Goal: Task Accomplishment & Management: Complete application form

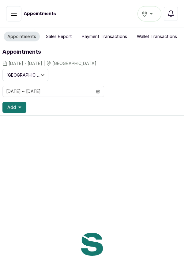
click at [19, 107] on icon "button" at bounding box center [19, 108] width 3 height 2
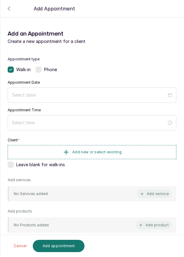
click at [42, 71] on label at bounding box center [39, 70] width 6 height 6
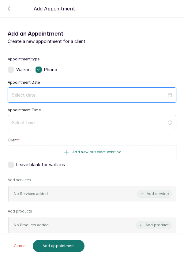
click at [37, 92] on input at bounding box center [89, 95] width 155 height 7
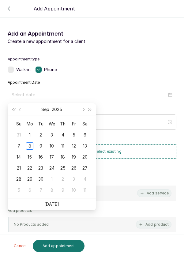
click at [43, 150] on td "9" at bounding box center [40, 145] width 11 height 11
type input "2025/09/09"
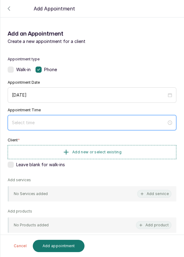
click at [37, 125] on input at bounding box center [89, 122] width 155 height 7
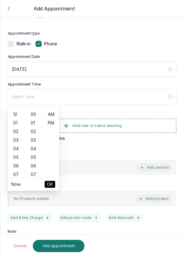
scroll to position [26, 0]
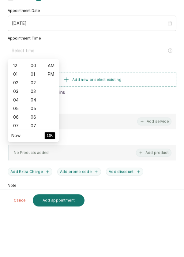
click at [17, 173] on div "07" at bounding box center [16, 171] width 15 height 9
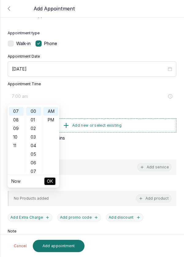
click at [16, 146] on div "11" at bounding box center [16, 145] width 15 height 9
type input "11:00 am"
click at [50, 184] on span "OK" at bounding box center [50, 181] width 6 height 12
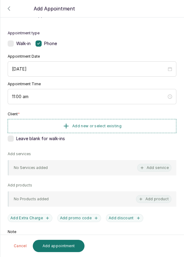
click at [79, 119] on button "Add new or select existing" at bounding box center [92, 126] width 169 height 14
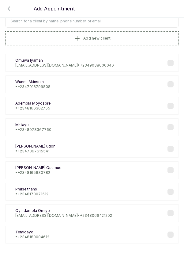
click at [52, 44] on button "Add new client" at bounding box center [92, 38] width 174 height 14
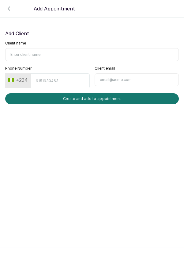
scroll to position [0, 0]
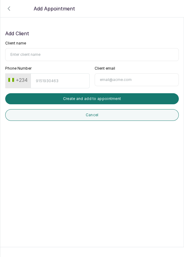
click at [37, 53] on input "Client name" at bounding box center [92, 54] width 174 height 13
click at [39, 56] on input "Client name" at bounding box center [92, 54] width 174 height 13
type input "Adesola Osibamowo"
click at [57, 82] on input "Phone Number" at bounding box center [60, 80] width 59 height 15
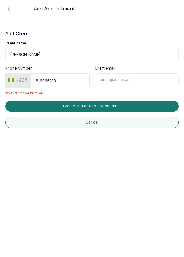
type input "8168651389"
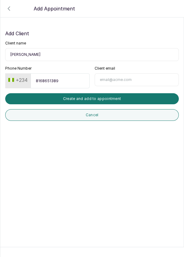
click at [106, 99] on button "Create and add to appointment" at bounding box center [92, 98] width 174 height 11
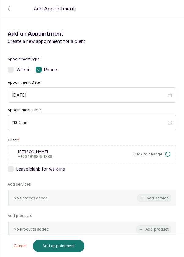
click at [157, 198] on button "Add service" at bounding box center [154, 198] width 34 height 8
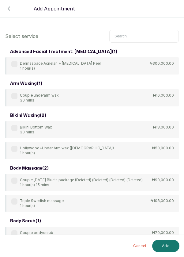
click at [142, 37] on input "text" at bounding box center [144, 36] width 70 height 13
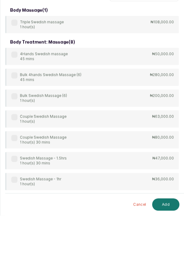
type input "Swe"
click at [114, 156] on div "Couple Swedish Massage 1 hour(s) ₦63,000.00" at bounding box center [92, 160] width 174 height 17
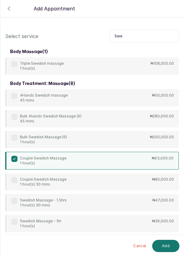
click at [167, 242] on button "Add" at bounding box center [165, 246] width 27 height 12
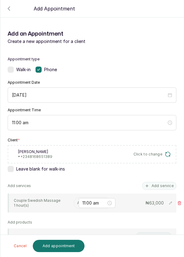
click at [77, 202] on input "text" at bounding box center [77, 203] width 1 height 4
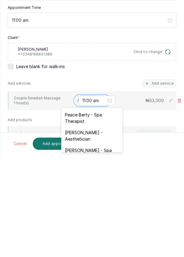
scroll to position [22, 0]
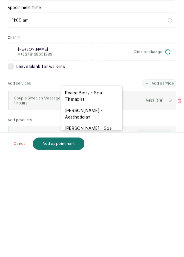
click at [96, 199] on div "Peace Berty - Spa Therapist" at bounding box center [91, 198] width 61 height 18
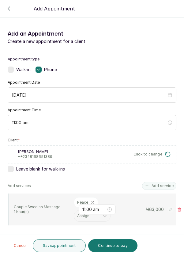
click at [60, 247] on button "Save appointment" at bounding box center [59, 245] width 53 height 13
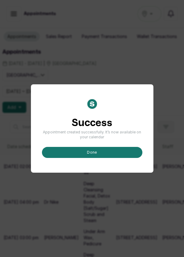
click at [97, 158] on button "done" at bounding box center [92, 152] width 101 height 11
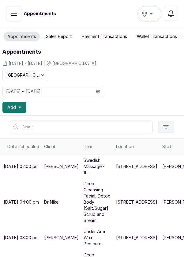
click at [14, 109] on span "Add" at bounding box center [11, 107] width 9 height 6
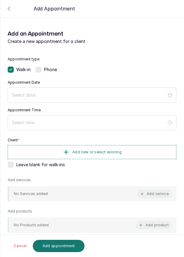
click at [46, 71] on span "Phone" at bounding box center [50, 70] width 13 height 6
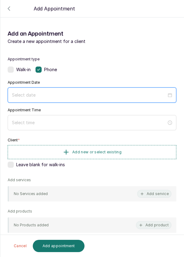
click at [26, 96] on input at bounding box center [89, 95] width 155 height 7
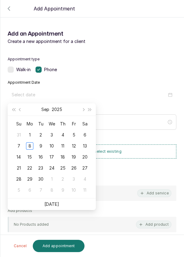
click at [41, 146] on div "9" at bounding box center [40, 145] width 7 height 7
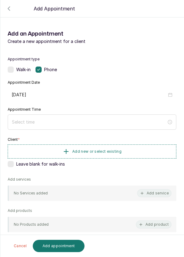
type input "2025/09/09"
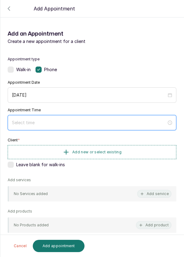
click at [60, 122] on input at bounding box center [89, 122] width 155 height 7
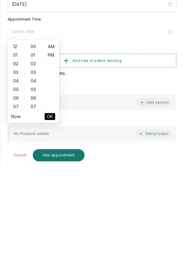
click at [18, 199] on div "07" at bounding box center [16, 197] width 15 height 9
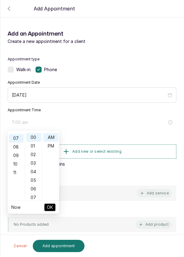
scroll to position [60, 0]
click at [15, 171] on div "11" at bounding box center [16, 171] width 15 height 9
type input "11:00 am"
click at [46, 211] on li "OK" at bounding box center [49, 207] width 11 height 13
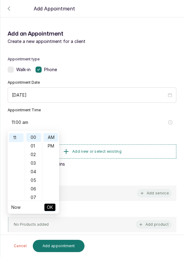
click at [51, 209] on span "OK" at bounding box center [50, 208] width 6 height 12
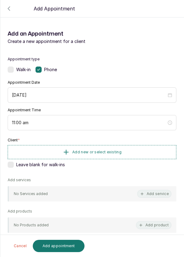
click at [91, 145] on button "Add new or select existing" at bounding box center [92, 152] width 169 height 14
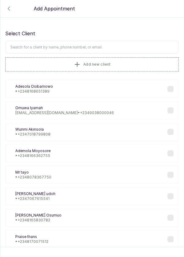
click at [51, 63] on button "Add new client" at bounding box center [92, 64] width 174 height 14
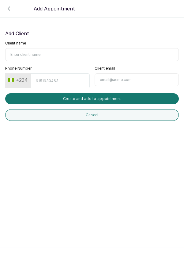
click at [32, 55] on input "Client name" at bounding box center [92, 54] width 174 height 13
type input "Wendylyn"
click at [45, 80] on input "Phone Number" at bounding box center [60, 80] width 59 height 15
type input "8031931432"
click at [95, 97] on button "Create and add to appointment" at bounding box center [92, 98] width 174 height 11
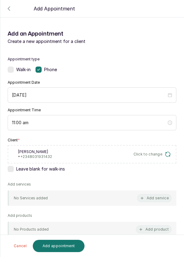
click at [163, 197] on button "Add service" at bounding box center [154, 198] width 34 height 8
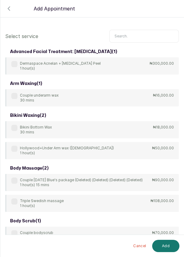
scroll to position [0, 0]
click at [132, 36] on input "text" at bounding box center [144, 36] width 70 height 13
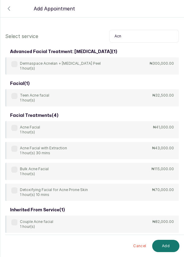
type input "Acn"
click at [86, 129] on div "Acne Facial 1 hour(s) ₦41,000.00" at bounding box center [92, 129] width 174 height 17
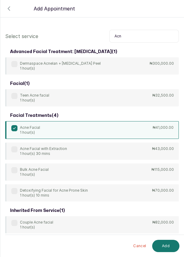
click at [162, 247] on button "Add" at bounding box center [165, 246] width 27 height 12
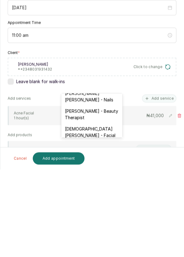
scroll to position [301, 0]
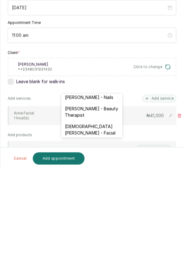
click at [100, 208] on div "Christiana Aluku - Facial" at bounding box center [91, 217] width 61 height 18
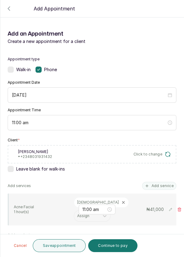
click at [62, 248] on button "Save appointment" at bounding box center [59, 245] width 53 height 13
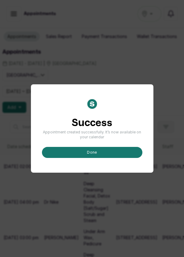
click at [93, 158] on button "done" at bounding box center [92, 152] width 101 height 11
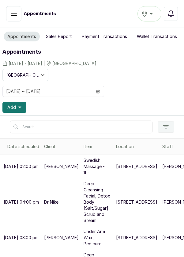
click at [17, 106] on button "Add" at bounding box center [14, 107] width 24 height 11
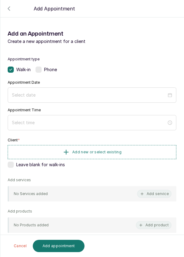
click at [41, 70] on label at bounding box center [39, 70] width 6 height 6
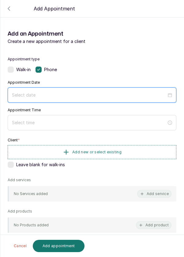
click at [55, 94] on input at bounding box center [89, 95] width 155 height 7
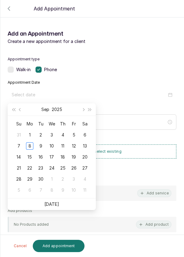
click at [43, 144] on div "9" at bounding box center [40, 145] width 7 height 7
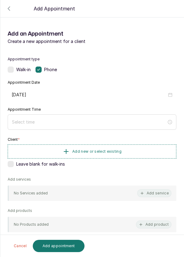
type input "2025/09/09"
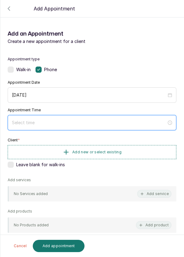
click at [85, 122] on input at bounding box center [89, 122] width 155 height 7
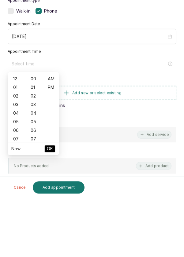
click at [21, 199] on div "07" at bounding box center [16, 197] width 15 height 9
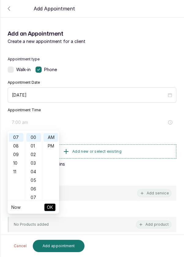
click at [17, 171] on div "11" at bounding box center [16, 171] width 15 height 9
type input "11:00 am"
click at [52, 206] on span "OK" at bounding box center [50, 208] width 6 height 12
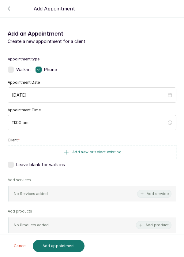
click at [105, 152] on span "Add new or select existing" at bounding box center [96, 152] width 49 height 5
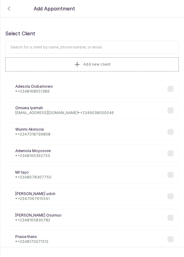
click at [51, 63] on button "Add new client" at bounding box center [92, 64] width 174 height 14
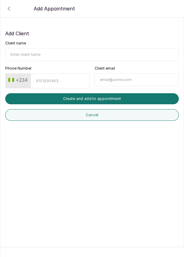
click at [34, 48] on input "Client name" at bounding box center [92, 54] width 174 height 13
type input "Kendra Nnachi"
click at [58, 81] on input "Phone Number" at bounding box center [60, 80] width 59 height 15
type input "8063006240"
click at [118, 99] on button "Create and add to appointment" at bounding box center [92, 98] width 174 height 11
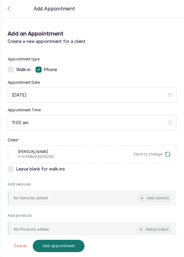
click at [164, 200] on button "Add service" at bounding box center [154, 198] width 34 height 8
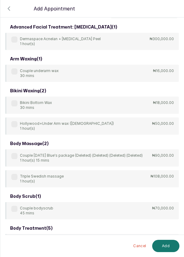
scroll to position [0, 0]
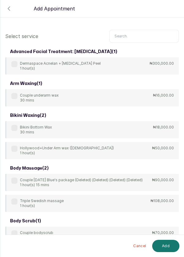
click at [142, 36] on input "text" at bounding box center [144, 36] width 70 height 13
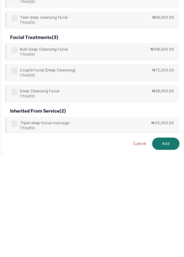
scroll to position [29, 0]
type input "Dee"
click at [11, 167] on div "body treatment: massage ( 9 ) 4Hands Deep Tissue Massage 45 mins ₦55,000.00 Bul…" at bounding box center [92, 59] width 174 height 395
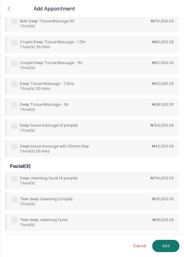
scroll to position [184, 0]
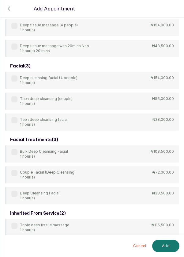
click at [10, 197] on div "Deep Cleansing Facial 1 hour(s) ₦38,500.00" at bounding box center [92, 195] width 174 height 17
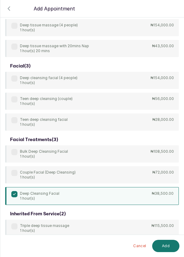
click at [163, 244] on button "Add" at bounding box center [165, 246] width 27 height 12
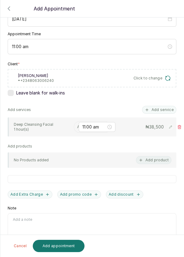
scroll to position [0, 0]
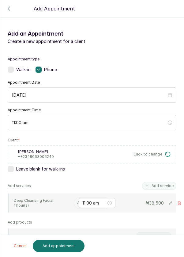
click at [179, 201] on icon at bounding box center [180, 203] width 4 height 4
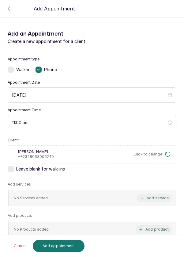
click at [161, 194] on button "Add service" at bounding box center [154, 198] width 34 height 8
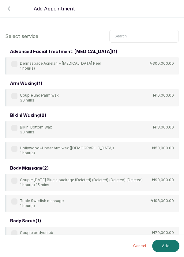
click at [129, 34] on input "text" at bounding box center [144, 36] width 70 height 13
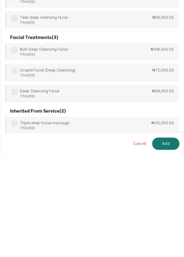
scroll to position [20, 0]
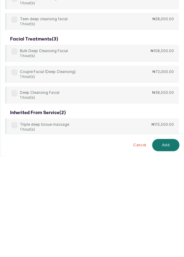
click at [161, 178] on div "body treatment: massage ( 9 ) 4Hands Deep Tissue Massage 45 mins ₦55,000.00 Bul…" at bounding box center [92, 59] width 174 height 395
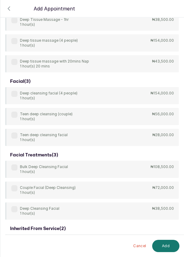
scroll to position [184, 0]
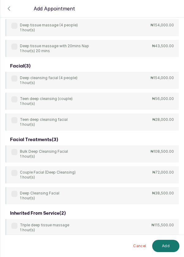
click at [14, 196] on label at bounding box center [14, 194] width 6 height 6
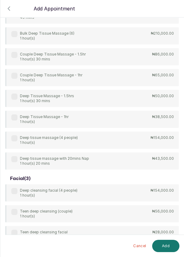
scroll to position [0, 0]
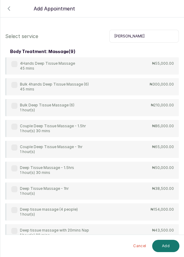
click at [126, 41] on input "Dee" at bounding box center [144, 36] width 70 height 13
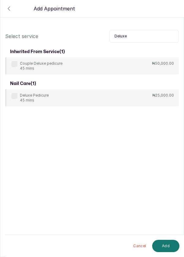
type input "Deluxe"
click at [13, 95] on label at bounding box center [14, 96] width 6 height 6
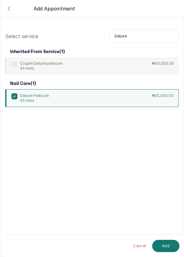
click at [165, 250] on button "Add" at bounding box center [165, 246] width 27 height 12
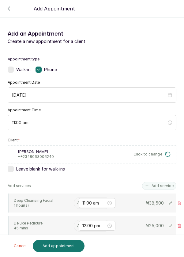
click at [77, 202] on input "text" at bounding box center [77, 203] width 1 height 4
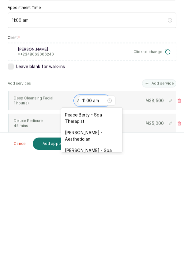
scroll to position [22, 0]
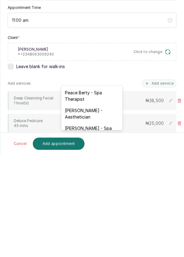
click at [97, 215] on div "Rosemary Amuche - Aesthetician" at bounding box center [91, 216] width 61 height 18
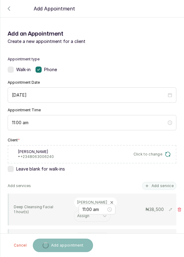
click at [78, 236] on input "text" at bounding box center [77, 238] width 1 height 4
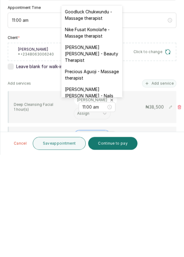
scroll to position [223, 0]
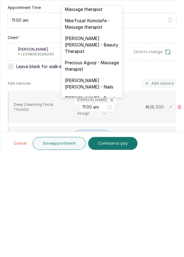
click at [106, 177] on div "Temitope Abdul Kareem - Nails" at bounding box center [91, 186] width 61 height 18
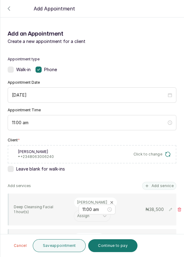
click at [65, 246] on button "Save appointment" at bounding box center [59, 245] width 53 height 13
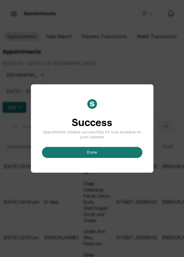
click at [87, 158] on button "done" at bounding box center [92, 152] width 101 height 11
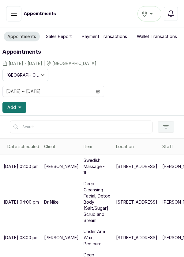
click at [14, 107] on span "Add" at bounding box center [11, 107] width 9 height 6
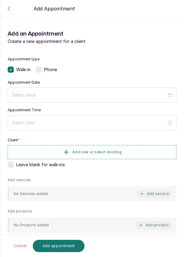
click at [43, 70] on div "Phone" at bounding box center [46, 70] width 21 height 6
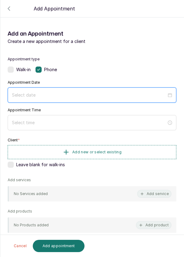
click at [26, 96] on input at bounding box center [89, 95] width 155 height 7
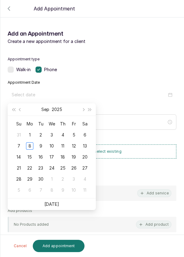
click at [42, 146] on div "9" at bounding box center [40, 145] width 7 height 7
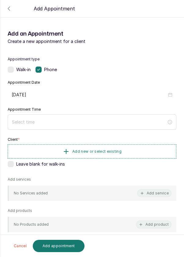
type input "2025/09/09"
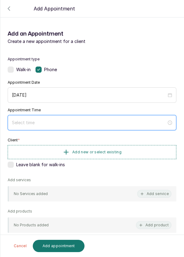
click at [48, 125] on input at bounding box center [89, 122] width 155 height 7
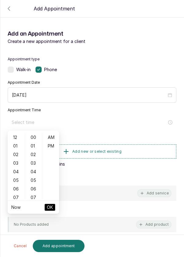
click at [18, 140] on div "12" at bounding box center [16, 137] width 15 height 9
click at [54, 147] on div "PM" at bounding box center [51, 146] width 15 height 9
type input "12:00 pm"
click at [50, 208] on span "OK" at bounding box center [50, 208] width 6 height 12
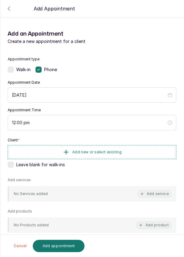
click at [116, 148] on button "Add new or select existing" at bounding box center [92, 152] width 169 height 14
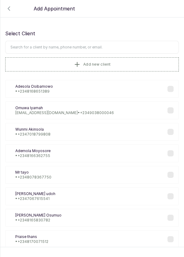
click at [53, 47] on input "text" at bounding box center [92, 47] width 174 height 13
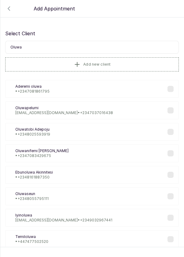
type input "Oluwal"
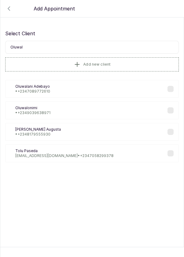
click at [67, 134] on div "OA Oluwalanu Augusta • +234 8179555930" at bounding box center [92, 132] width 174 height 18
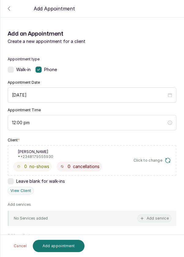
click at [159, 219] on button "Add service" at bounding box center [154, 218] width 34 height 8
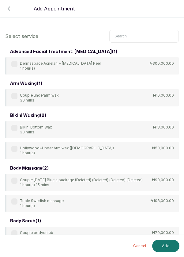
scroll to position [0, 0]
click at [134, 35] on input "text" at bounding box center [144, 36] width 70 height 13
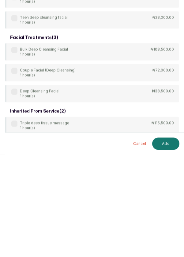
scroll to position [29, 0]
type input "Dee"
click at [13, 166] on div "body treatment: massage ( 9 ) 4Hands Deep Tissue Massage 45 mins ₦55,000.00 Bul…" at bounding box center [92, 59] width 174 height 395
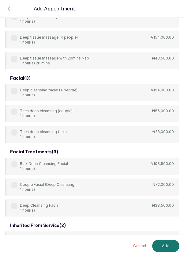
scroll to position [175, 0]
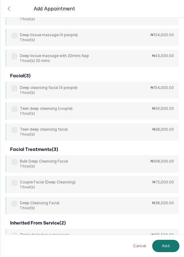
click at [17, 203] on label at bounding box center [14, 204] width 6 height 6
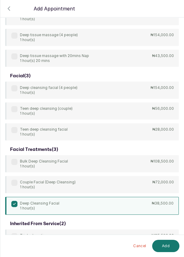
click at [170, 248] on button "Add" at bounding box center [165, 246] width 27 height 12
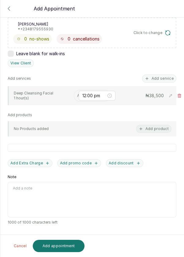
scroll to position [29, 0]
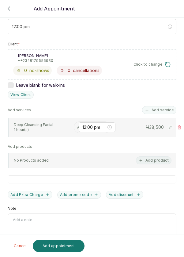
click at [77, 125] on input "text" at bounding box center [77, 127] width 1 height 4
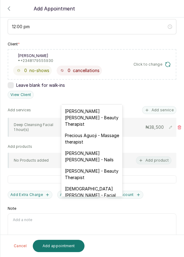
scroll to position [253, 0]
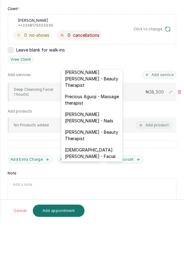
click at [99, 179] on div "Christiana Aluku - Facial" at bounding box center [91, 188] width 61 height 18
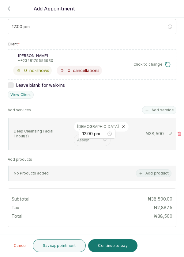
click at [65, 250] on button "Save appointment" at bounding box center [59, 245] width 53 height 13
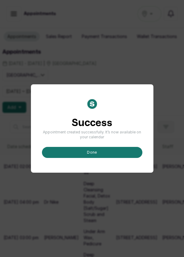
click at [103, 158] on button "done" at bounding box center [92, 152] width 101 height 11
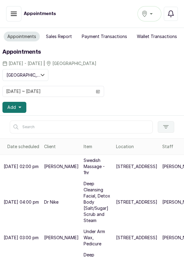
click at [20, 108] on icon "button" at bounding box center [19, 107] width 3 height 3
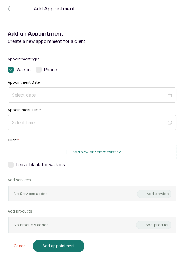
click at [40, 71] on label at bounding box center [39, 70] width 6 height 6
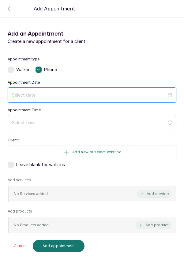
click at [72, 92] on input at bounding box center [89, 95] width 155 height 7
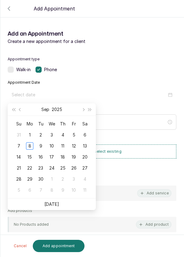
click at [45, 145] on td "9" at bounding box center [40, 145] width 11 height 11
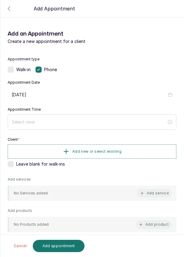
type input "2025/09/09"
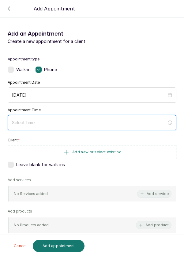
click at [50, 119] on input at bounding box center [89, 122] width 155 height 7
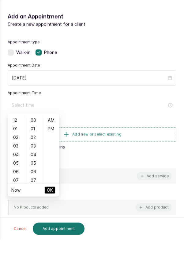
click at [14, 157] on div "02" at bounding box center [16, 154] width 15 height 9
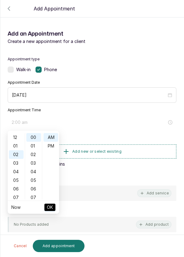
scroll to position [17, 0]
click at [54, 146] on div "PM" at bounding box center [51, 146] width 15 height 9
type input "2:00 pm"
click at [49, 209] on span "OK" at bounding box center [50, 208] width 6 height 12
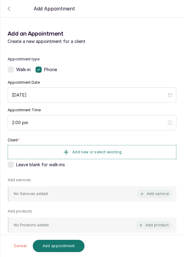
click at [105, 155] on button "Add new or select existing" at bounding box center [92, 152] width 169 height 14
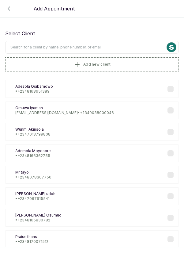
click at [41, 47] on input "text" at bounding box center [92, 47] width 174 height 13
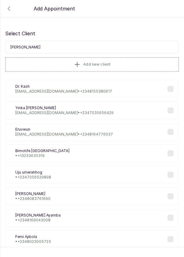
type input "Jasm"
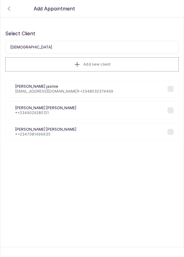
click at [89, 133] on div "Jm Jasmine modupe • +234 7081499635" at bounding box center [92, 132] width 174 height 18
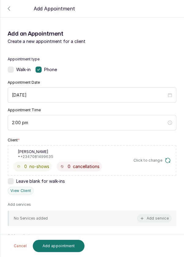
click at [156, 217] on button "Add service" at bounding box center [154, 218] width 34 height 8
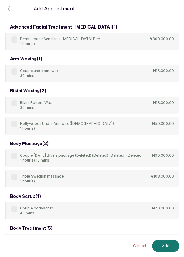
scroll to position [0, 0]
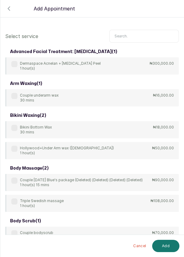
click at [134, 37] on input "text" at bounding box center [144, 36] width 70 height 13
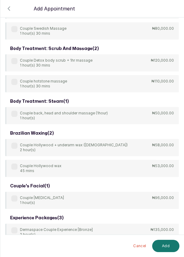
scroll to position [247, 0]
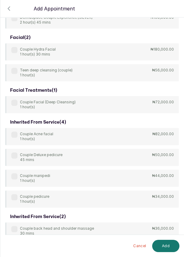
type input "Cou"
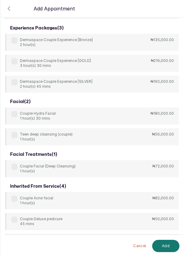
scroll to position [503, 0]
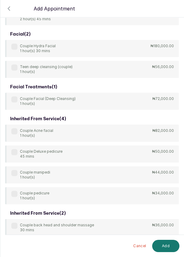
click at [13, 98] on label at bounding box center [14, 99] width 6 height 6
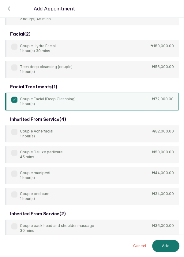
click at [167, 247] on button "Add" at bounding box center [165, 246] width 27 height 12
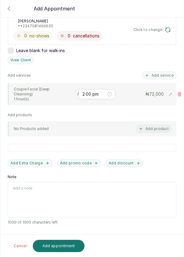
scroll to position [29, 0]
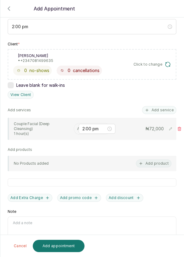
click at [77, 127] on input "text" at bounding box center [77, 129] width 1 height 4
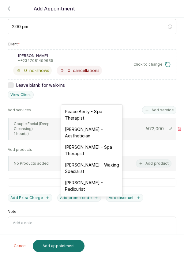
click at [94, 133] on div "Rosemary Amuche - Aesthetician" at bounding box center [91, 133] width 61 height 18
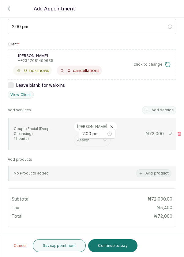
click at [61, 247] on button "Save appointment" at bounding box center [59, 245] width 53 height 13
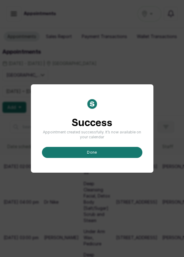
click at [97, 158] on button "done" at bounding box center [92, 152] width 101 height 11
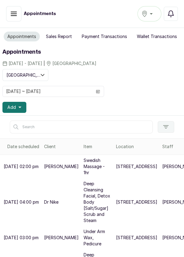
click at [10, 111] on button "Add" at bounding box center [14, 107] width 24 height 11
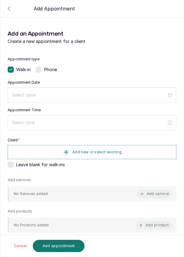
click at [41, 70] on label at bounding box center [39, 70] width 6 height 6
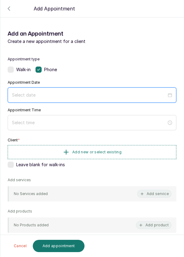
click at [35, 95] on input at bounding box center [89, 95] width 155 height 7
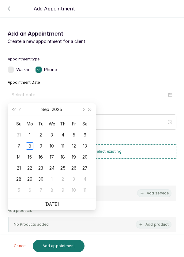
click at [41, 142] on div "9" at bounding box center [40, 145] width 7 height 7
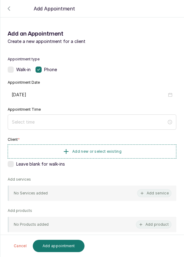
type input "2025/09/09"
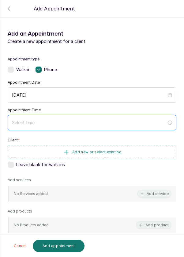
click at [56, 120] on input at bounding box center [89, 122] width 155 height 7
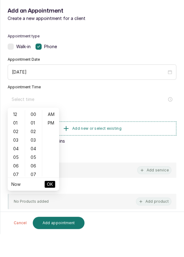
click at [13, 154] on div "02" at bounding box center [16, 154] width 15 height 9
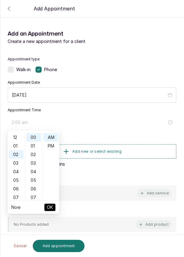
scroll to position [17, 0]
click at [53, 144] on div "PM" at bounding box center [51, 146] width 15 height 9
type input "2:00 pm"
click at [52, 212] on span "OK" at bounding box center [50, 208] width 6 height 12
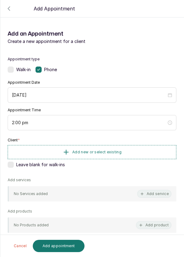
click at [109, 154] on button "Add new or select existing" at bounding box center [92, 152] width 169 height 14
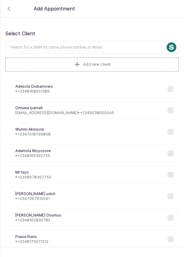
click at [22, 45] on input "text" at bounding box center [92, 47] width 174 height 13
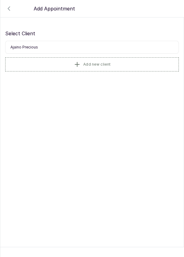
type input "Ajaino Precious"
click at [102, 61] on button "Add new client" at bounding box center [92, 64] width 174 height 14
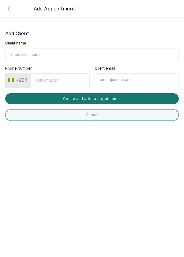
click at [46, 82] on input "Phone Number" at bounding box center [60, 80] width 59 height 15
type input "8067036287"
click at [36, 53] on input "Client name" at bounding box center [92, 54] width 174 height 13
type input "Ajaino precious"
click at [116, 99] on button "Create and add to appointment" at bounding box center [92, 98] width 174 height 11
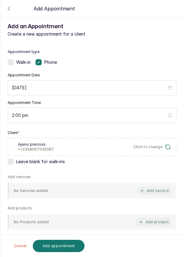
scroll to position [11, 0]
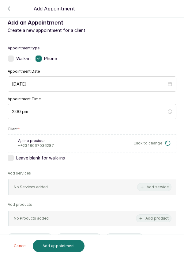
click at [163, 186] on button "Add service" at bounding box center [154, 187] width 34 height 8
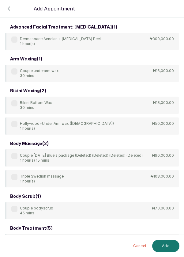
scroll to position [0, 0]
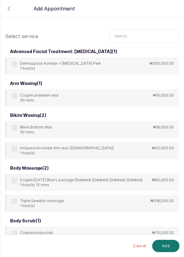
click at [122, 37] on input "text" at bounding box center [144, 36] width 70 height 13
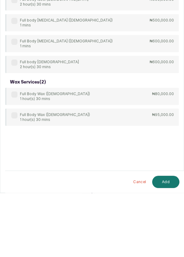
type input "Full bo"
click at [156, 156] on p "₦80,000.00" at bounding box center [163, 158] width 22 height 5
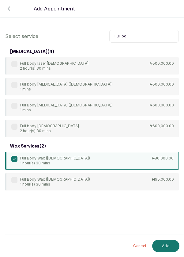
click at [169, 246] on button "Add" at bounding box center [165, 246] width 27 height 12
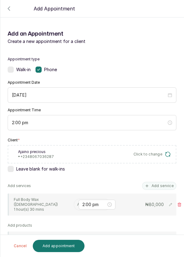
click at [77, 202] on input "text" at bounding box center [77, 204] width 1 height 4
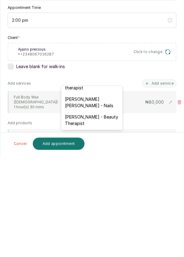
scroll to position [291, 0]
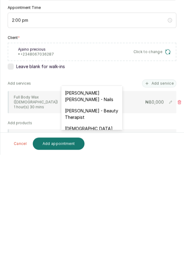
click at [99, 225] on div "Christiana Aluku - Facial" at bounding box center [91, 234] width 61 height 18
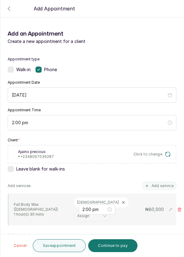
click at [64, 246] on button "Save appointment" at bounding box center [59, 245] width 53 height 13
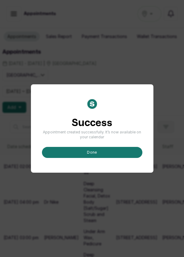
click at [93, 158] on button "done" at bounding box center [92, 152] width 101 height 11
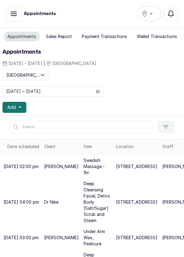
click at [15, 106] on span "Add" at bounding box center [11, 107] width 9 height 6
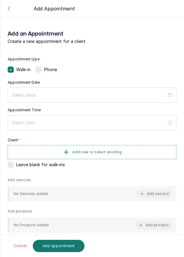
click at [44, 69] on div "Phone" at bounding box center [46, 70] width 21 height 6
click at [64, 88] on div at bounding box center [92, 94] width 169 height 15
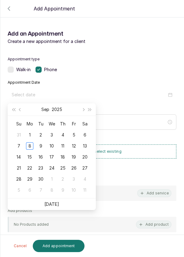
click at [40, 143] on div "9" at bounding box center [40, 145] width 7 height 7
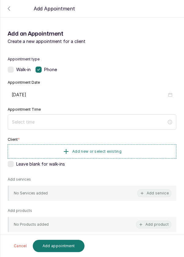
type input "2025/09/09"
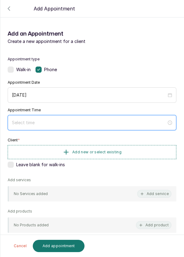
click at [50, 124] on input at bounding box center [89, 122] width 155 height 7
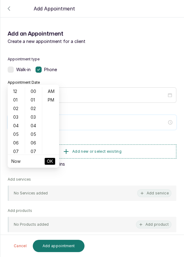
scroll to position [48, 0]
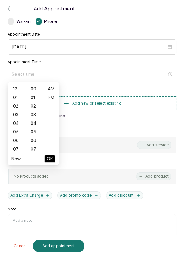
click at [19, 130] on div "05" at bounding box center [16, 132] width 15 height 9
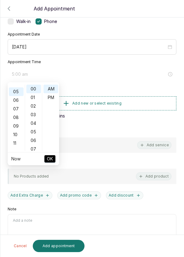
scroll to position [43, 0]
click at [54, 99] on div "PM" at bounding box center [51, 97] width 15 height 9
type input "5:00 pm"
click at [52, 162] on span "OK" at bounding box center [50, 159] width 6 height 12
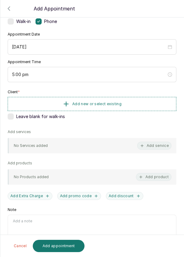
click at [115, 105] on span "Add new or select existing" at bounding box center [96, 104] width 49 height 5
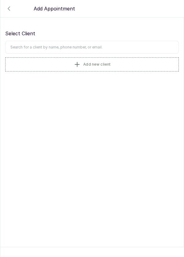
scroll to position [0, 0]
click at [36, 49] on input "text" at bounding box center [92, 47] width 174 height 13
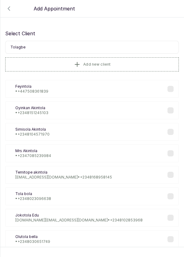
type input "Tolagbe"
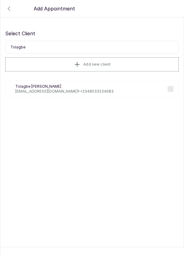
click at [84, 89] on p "tolagbe@gmail.com • +234 8033234683" at bounding box center [64, 91] width 98 height 5
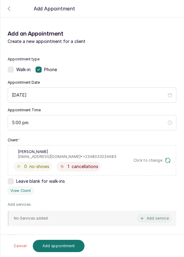
click at [159, 220] on button "Add service" at bounding box center [154, 218] width 34 height 8
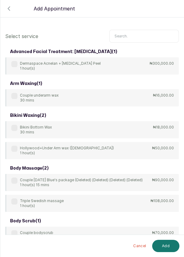
click at [123, 37] on input "text" at bounding box center [144, 36] width 70 height 13
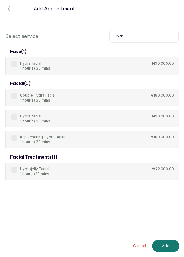
type input "Hydr"
click at [18, 59] on div "Hydra facial 1 hour(s) 30 mins ₦90,000.00" at bounding box center [92, 65] width 174 height 17
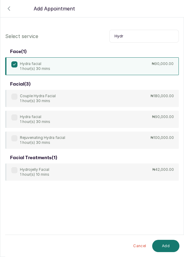
click at [171, 248] on button "Add" at bounding box center [165, 246] width 27 height 12
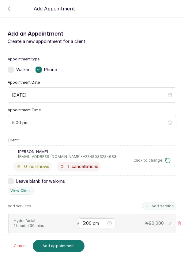
click at [77, 221] on input "text" at bounding box center [77, 223] width 1 height 4
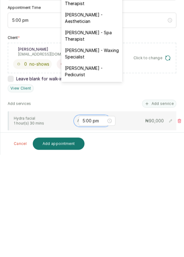
scroll to position [29, 0]
click at [100, 125] on div "Rosemary Amuche - Aesthetician" at bounding box center [91, 120] width 61 height 18
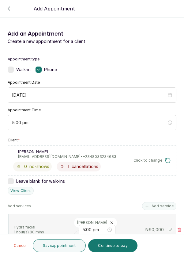
click at [79, 246] on button "Save appointment" at bounding box center [59, 245] width 53 height 13
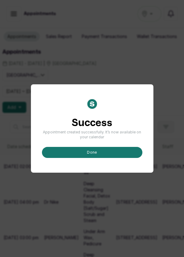
click at [96, 158] on button "done" at bounding box center [92, 152] width 101 height 11
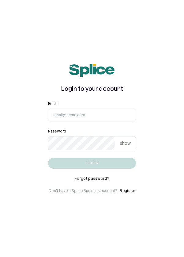
type input "info@dermaspaceng.com"
click at [48, 158] on button "Log in" at bounding box center [92, 163] width 88 height 11
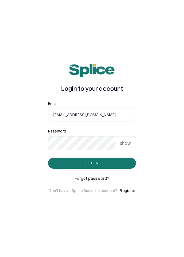
click at [94, 121] on input "info@dermaspaceng.com" at bounding box center [92, 115] width 88 height 13
click at [96, 169] on button "Log in" at bounding box center [92, 163] width 88 height 11
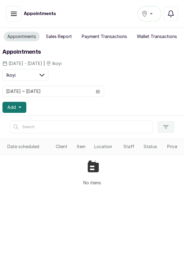
scroll to position [3, 0]
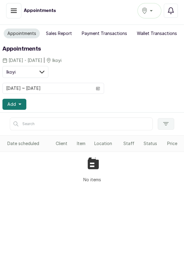
click at [152, 8] on div "Ikoyi" at bounding box center [150, 10] width 16 height 7
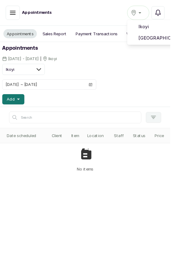
click at [172, 41] on span "[GEOGRAPHIC_DATA]" at bounding box center [172, 40] width 44 height 7
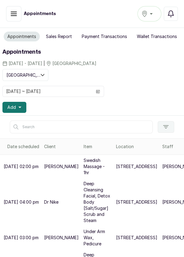
scroll to position [71, 0]
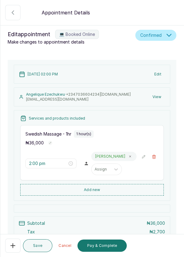
click at [103, 249] on button "Pay & Complete" at bounding box center [102, 246] width 49 height 12
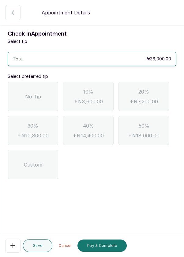
click at [39, 102] on div "No Tip" at bounding box center [33, 96] width 51 height 29
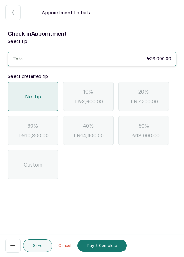
click at [103, 247] on button "Pay & Complete" at bounding box center [102, 246] width 49 height 12
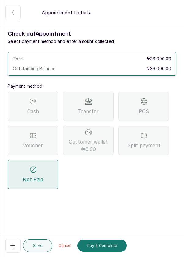
click at [150, 109] on div "POS" at bounding box center [144, 106] width 51 height 29
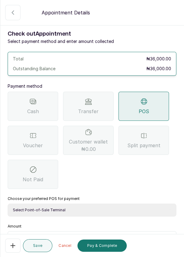
click at [118, 210] on select "Select Point-of-Sale Terminal Pos- Flutterwave Zenith Bank POS - Paga Paga POS …" at bounding box center [92, 210] width 169 height 13
select select "ea021b39-a6bc-4e4d-b5d1-02cb72451b32"
click at [8, 204] on select "Select Point-of-Sale Terminal Pos- Flutterwave Zenith Bank POS - Paga Paga POS …" at bounding box center [92, 210] width 169 height 13
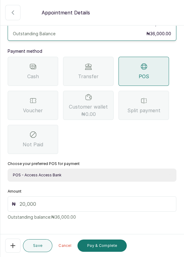
scroll to position [40, 0]
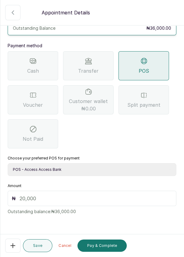
click at [56, 197] on input "text" at bounding box center [96, 198] width 153 height 7
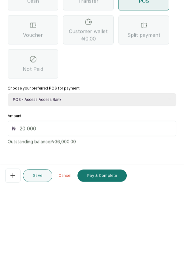
scroll to position [25, 0]
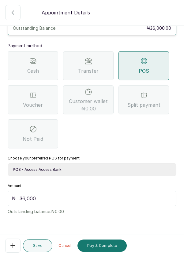
type input "36,000"
click at [102, 244] on button "Pay & Complete" at bounding box center [102, 246] width 49 height 12
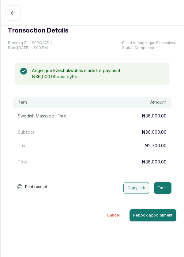
click at [15, 13] on icon "button" at bounding box center [13, 12] width 7 height 7
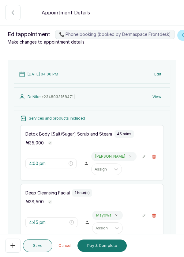
click at [100, 251] on button "Pay & Complete" at bounding box center [102, 246] width 49 height 12
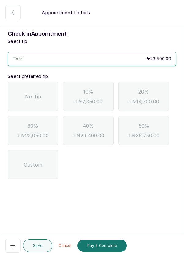
click at [34, 92] on div "No Tip" at bounding box center [33, 96] width 51 height 29
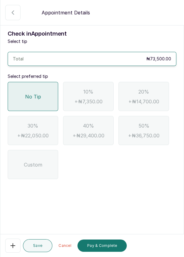
click at [101, 245] on button "Pay & Complete" at bounding box center [102, 246] width 49 height 12
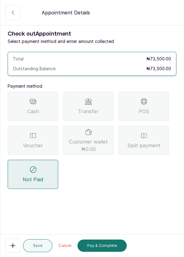
click at [152, 106] on div "POS" at bounding box center [144, 106] width 51 height 29
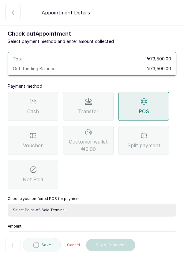
click at [90, 210] on select "Select Point-of-Sale Terminal Pos- Flutterwave Zenith Bank POS - Paga Paga POS …" at bounding box center [92, 210] width 169 height 13
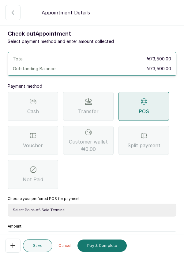
select select "ea021b39-a6bc-4e4d-b5d1-02cb72451b32"
click at [8, 204] on select "Select Point-of-Sale Terminal Pos- Flutterwave Zenith Bank POS - Paga Paga POS …" at bounding box center [92, 210] width 169 height 13
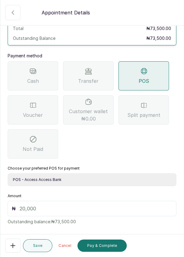
scroll to position [40, 0]
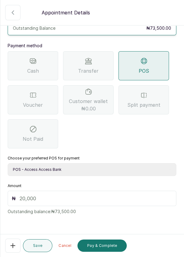
click at [69, 199] on input "text" at bounding box center [96, 198] width 153 height 7
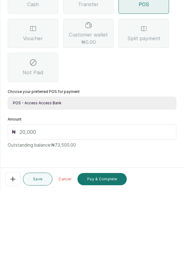
scroll to position [25, 0]
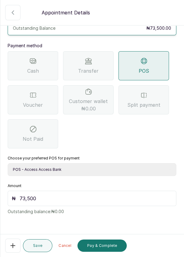
type input "73,500"
click at [104, 248] on button "Pay & Complete" at bounding box center [102, 246] width 49 height 12
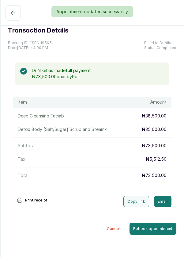
click at [11, 15] on div "Appointment updated successfully" at bounding box center [92, 11] width 184 height 11
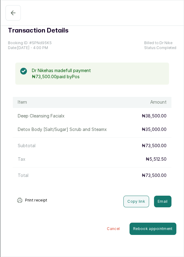
click at [16, 13] on icon "button" at bounding box center [13, 12] width 7 height 7
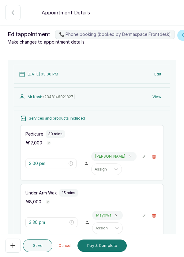
scroll to position [85, 0]
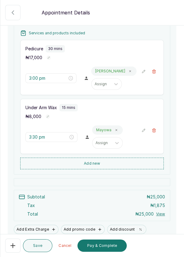
click at [107, 246] on button "Pay & Complete" at bounding box center [102, 246] width 49 height 12
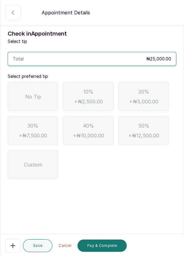
scroll to position [0, 0]
click at [37, 99] on span "No Tip" at bounding box center [33, 96] width 16 height 7
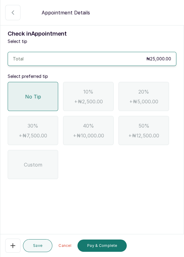
click at [101, 248] on button "Pay & Complete" at bounding box center [102, 246] width 49 height 12
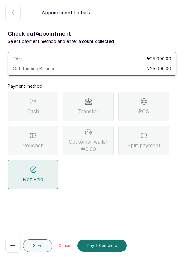
click at [91, 105] on icon at bounding box center [88, 101] width 7 height 7
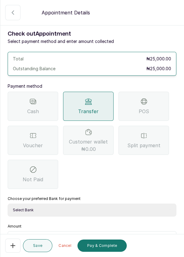
click at [84, 213] on select "Select Bank DERMASPACE ESTHETIC & WELLNESS CENT Sterling Bank DERMASPACEEST/DER…" at bounding box center [92, 210] width 169 height 13
select select "818ea5c0-5b47-4751-8f35-6fc14409c533"
click at [8, 204] on select "Select Bank DERMASPACE ESTHETIC & WELLNESS CENT Sterling Bank DERMASPACEEST/DER…" at bounding box center [92, 210] width 169 height 13
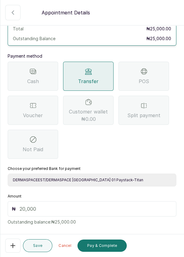
scroll to position [40, 0]
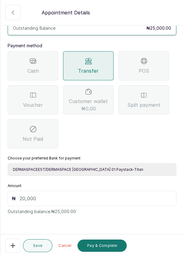
click at [48, 195] on input "text" at bounding box center [96, 198] width 153 height 7
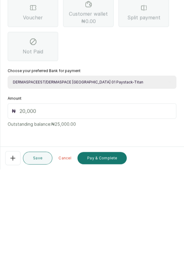
scroll to position [25, 0]
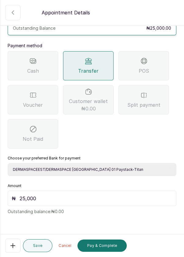
type input "25,000"
click at [102, 248] on button "Pay & Complete" at bounding box center [102, 246] width 49 height 12
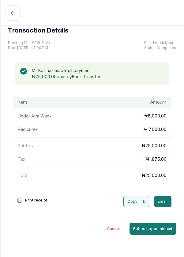
click at [14, 12] on icon "button" at bounding box center [13, 12] width 7 height 7
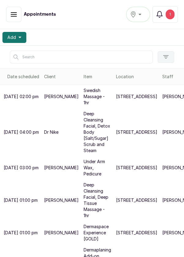
scroll to position [77, 0]
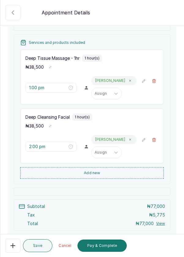
scroll to position [121, 0]
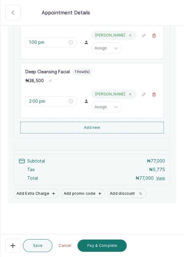
click at [127, 198] on button "Add discount" at bounding box center [126, 193] width 39 height 9
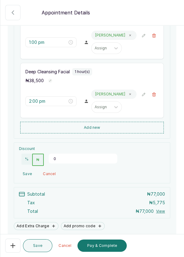
scroll to position [121, 0]
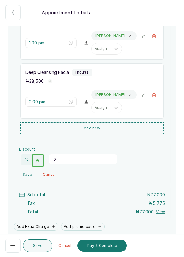
click at [23, 165] on button "%" at bounding box center [26, 159] width 11 height 11
click at [57, 164] on input "0" at bounding box center [83, 159] width 69 height 10
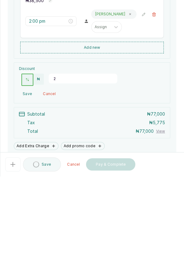
type input "20"
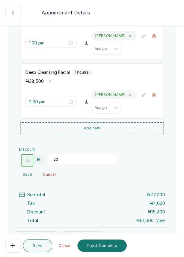
click at [109, 251] on button "Pay & Complete" at bounding box center [102, 246] width 49 height 12
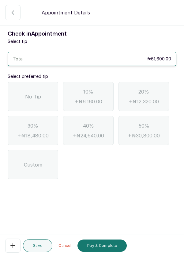
scroll to position [0, 0]
click at [31, 99] on span "No Tip" at bounding box center [33, 96] width 16 height 7
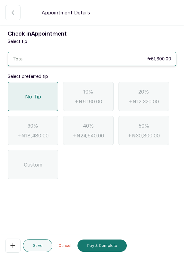
click at [100, 251] on button "Pay & Complete" at bounding box center [102, 246] width 49 height 12
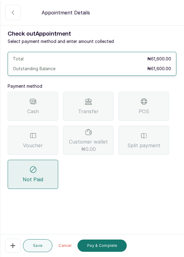
click at [148, 108] on span "POS" at bounding box center [144, 111] width 10 height 7
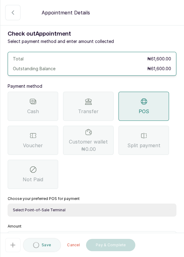
click at [105, 211] on select "Select Point-of-Sale Terminal Pos- Flutterwave Zenith Bank POS - Paga Paga POS …" at bounding box center [92, 210] width 169 height 13
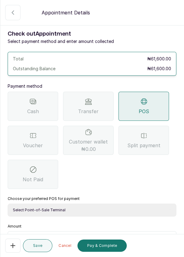
select select "ea021b39-a6bc-4e4d-b5d1-02cb72451b32"
click at [8, 204] on select "Select Point-of-Sale Terminal Pos- Flutterwave Zenith Bank POS - Paga Paga POS …" at bounding box center [92, 210] width 169 height 13
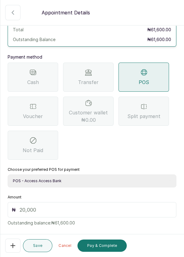
scroll to position [40, 0]
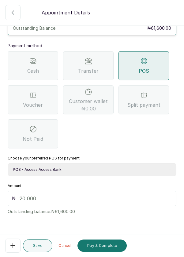
click at [44, 195] on input "text" at bounding box center [96, 198] width 153 height 7
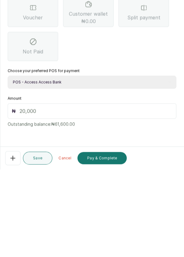
scroll to position [25, 0]
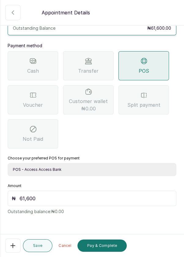
type input "61,600"
click at [98, 246] on button "Pay & Complete" at bounding box center [102, 246] width 49 height 12
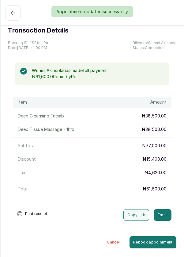
click at [9, 14] on div "Appointment updated successfully" at bounding box center [92, 11] width 184 height 11
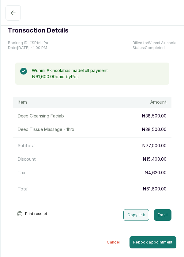
click at [17, 11] on button "Completed" at bounding box center [13, 12] width 15 height 15
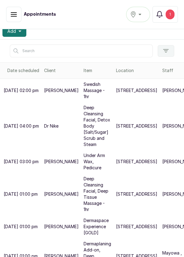
scroll to position [4, 0]
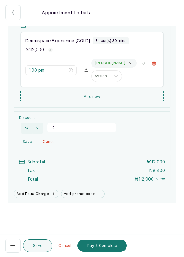
scroll to position [93, 0]
click at [97, 252] on button "Pay & Complete" at bounding box center [102, 246] width 49 height 12
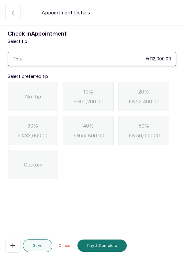
scroll to position [0, 0]
click at [34, 96] on span "No Tip" at bounding box center [33, 96] width 16 height 7
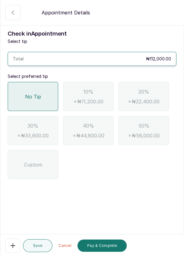
click at [102, 252] on button "Pay & Complete" at bounding box center [102, 246] width 49 height 12
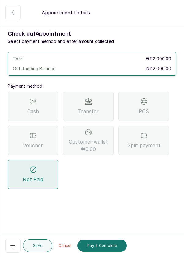
click at [141, 142] on span "Split payment" at bounding box center [144, 145] width 33 height 7
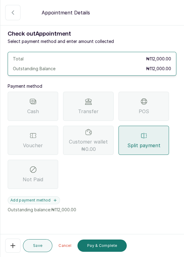
click at [30, 202] on button "Add payment method" at bounding box center [34, 200] width 52 height 8
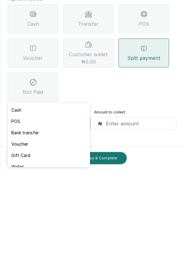
scroll to position [29, 0]
click at [20, 229] on div "Voucher" at bounding box center [49, 231] width 82 height 11
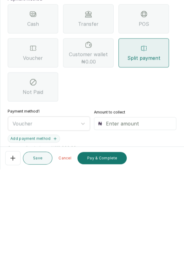
scroll to position [4, 0]
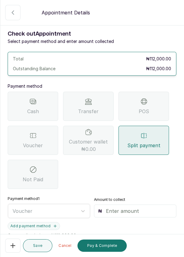
click at [109, 207] on input "text" at bounding box center [139, 210] width 67 height 7
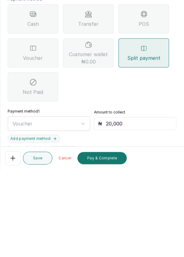
type input "20,000"
click at [39, 222] on button "Add payment method" at bounding box center [34, 226] width 52 height 8
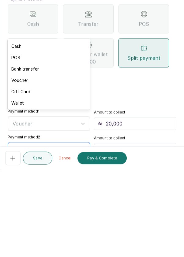
click at [19, 144] on div "POS" at bounding box center [49, 144] width 82 height 11
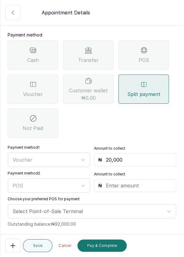
scroll to position [52, 0]
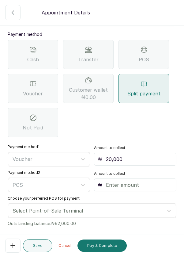
click at [114, 181] on input "text" at bounding box center [139, 184] width 67 height 7
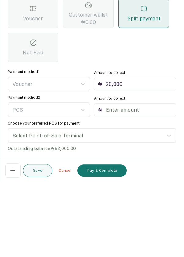
scroll to position [4, 0]
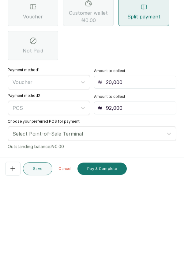
type input "92,000"
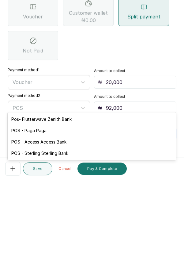
click at [58, 219] on div "POS - Access Access Bank" at bounding box center [92, 218] width 169 height 11
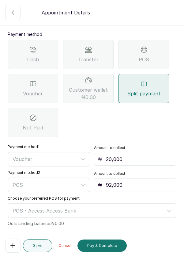
click at [101, 244] on button "Pay & Complete" at bounding box center [102, 246] width 49 height 12
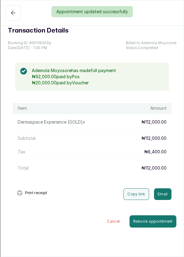
click at [13, 14] on div "Appointment updated successfully" at bounding box center [92, 11] width 184 height 11
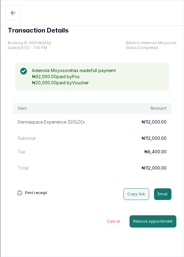
click at [16, 15] on icon "button" at bounding box center [13, 12] width 7 height 7
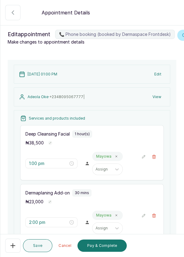
scroll to position [92, 0]
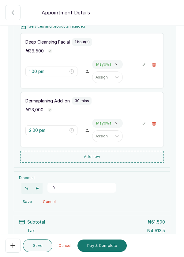
click at [109, 252] on button "Pay & Complete" at bounding box center [102, 246] width 49 height 12
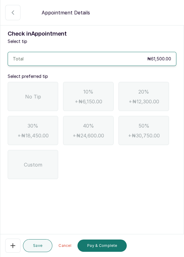
scroll to position [0, 0]
click at [34, 98] on span "No Tip" at bounding box center [33, 96] width 16 height 7
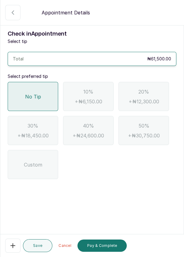
click at [101, 252] on button "Pay & Complete" at bounding box center [102, 246] width 49 height 12
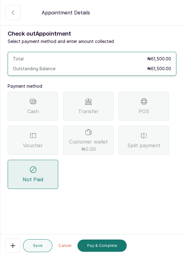
click at [83, 109] on span "Transfer" at bounding box center [88, 111] width 21 height 7
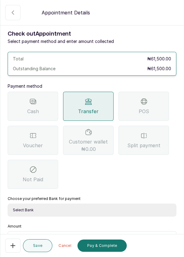
click at [65, 211] on select "Select Bank DERMASPACE ESTHETIC & WELLNESS CENT Sterling Bank DERMASPACEEST/DER…" at bounding box center [92, 210] width 169 height 13
select select "818ea5c0-5b47-4751-8f35-6fc14409c533"
click at [8, 204] on select "Select Bank DERMASPACE ESTHETIC & WELLNESS CENT Sterling Bank DERMASPACEEST/DER…" at bounding box center [92, 210] width 169 height 13
click at [48, 241] on input "text" at bounding box center [96, 238] width 153 height 7
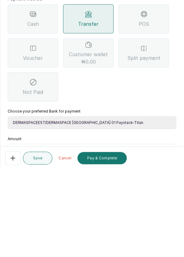
scroll to position [4, 0]
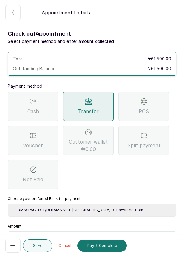
type input "61,500"
click at [111, 246] on button "Pay & Complete" at bounding box center [102, 246] width 49 height 12
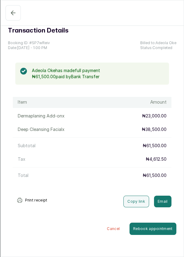
click at [14, 16] on icon "button" at bounding box center [13, 12] width 7 height 7
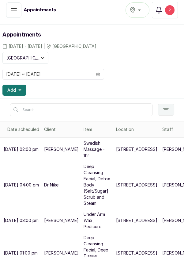
scroll to position [0, 0]
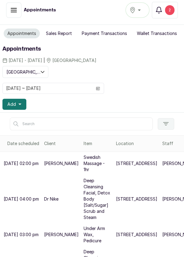
click at [60, 35] on button "Sales Report" at bounding box center [58, 34] width 33 height 10
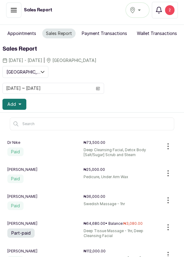
scroll to position [10, 0]
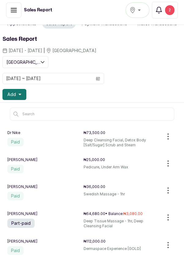
click at [122, 219] on p "Deep Tissue Massage - 1hr, Deep Cleansing Facial" at bounding box center [122, 224] width 76 height 10
click at [172, 215] on button "button" at bounding box center [168, 217] width 17 height 12
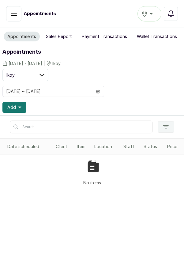
click at [151, 16] on div "Ikoyi" at bounding box center [150, 13] width 16 height 7
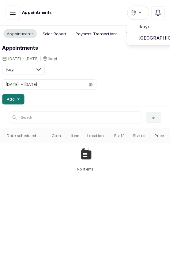
click at [168, 44] on span "[GEOGRAPHIC_DATA]" at bounding box center [172, 40] width 44 height 7
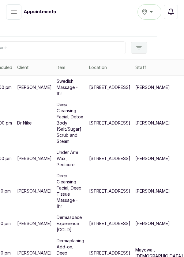
scroll to position [3, 0]
